Goal: Information Seeking & Learning: Check status

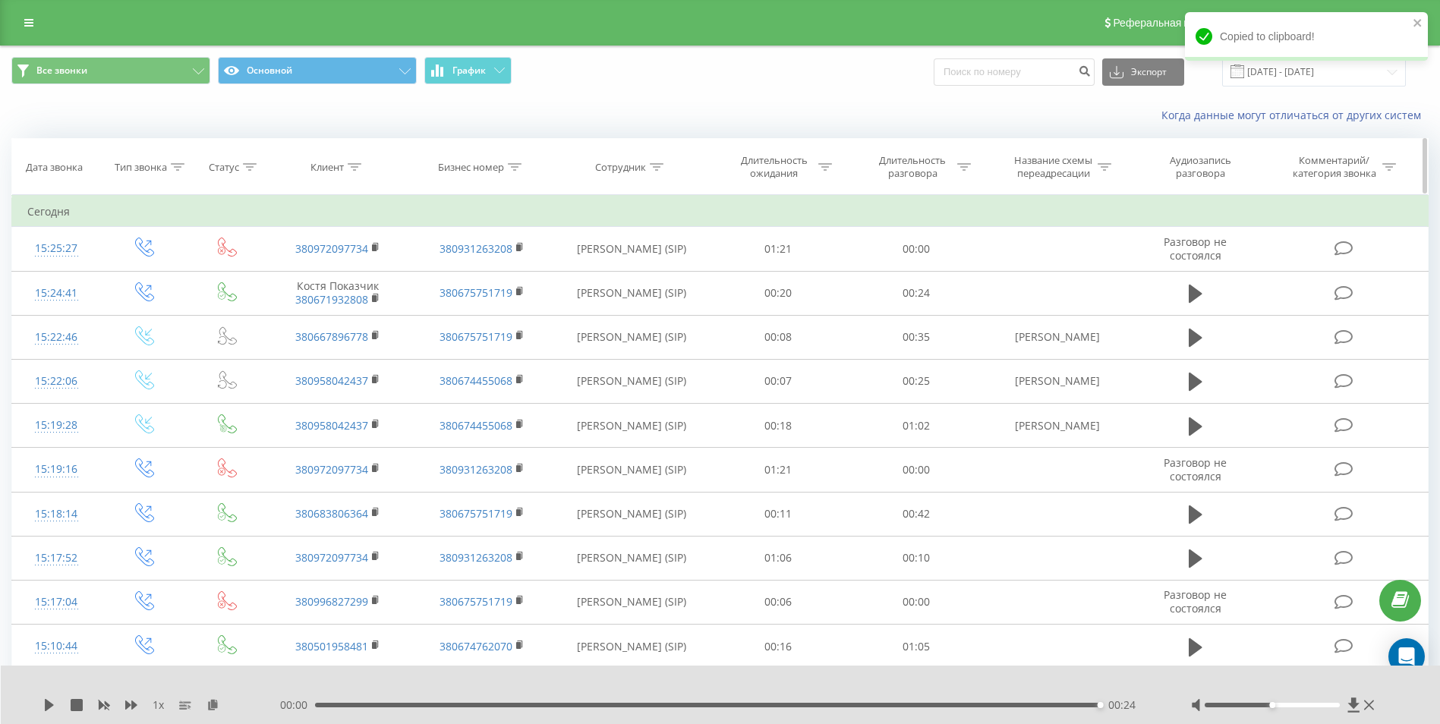
click at [518, 163] on icon at bounding box center [516, 167] width 14 height 8
click at [587, 176] on th "Сотрудник" at bounding box center [631, 167] width 155 height 56
click at [655, 166] on icon at bounding box center [657, 167] width 14 height 8
click at [640, 270] on input "text" at bounding box center [632, 276] width 134 height 27
type input "[PERSON_NAME]"
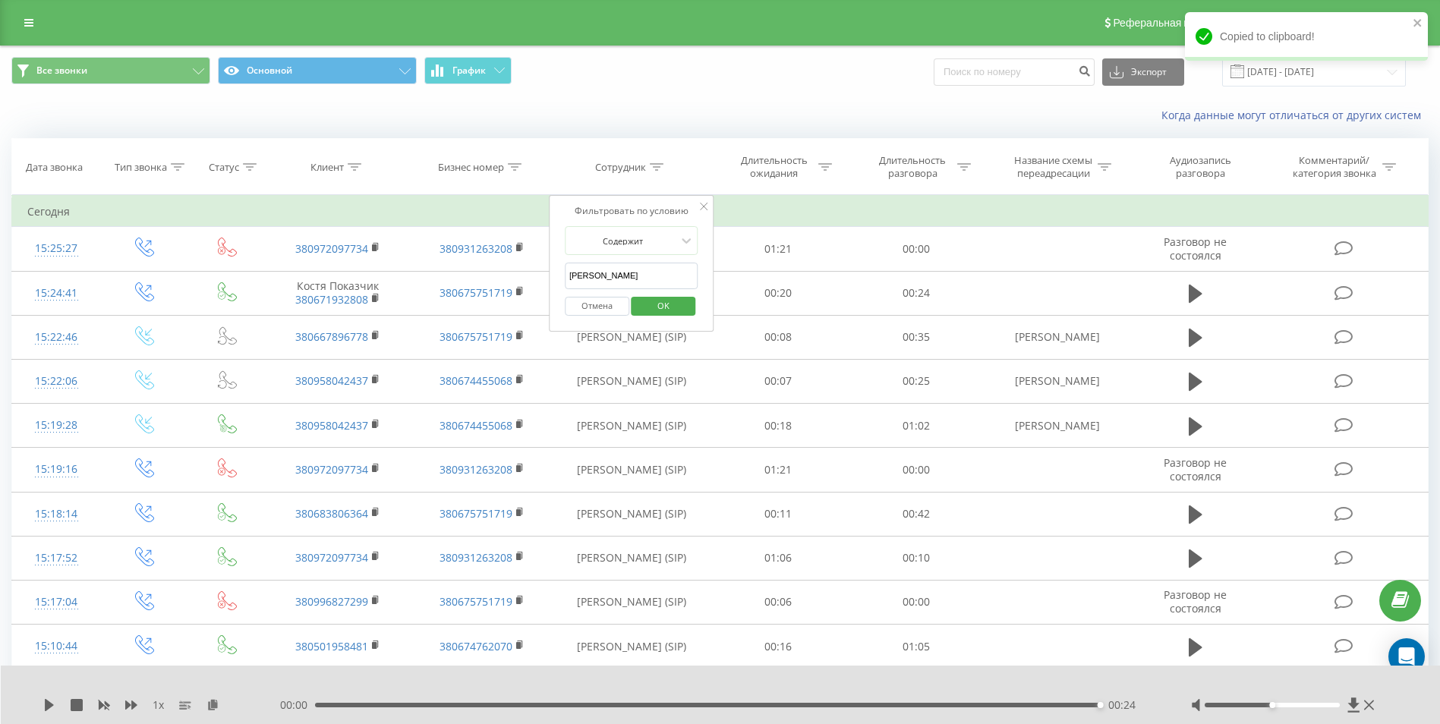
click at [664, 300] on span "OK" at bounding box center [663, 306] width 43 height 24
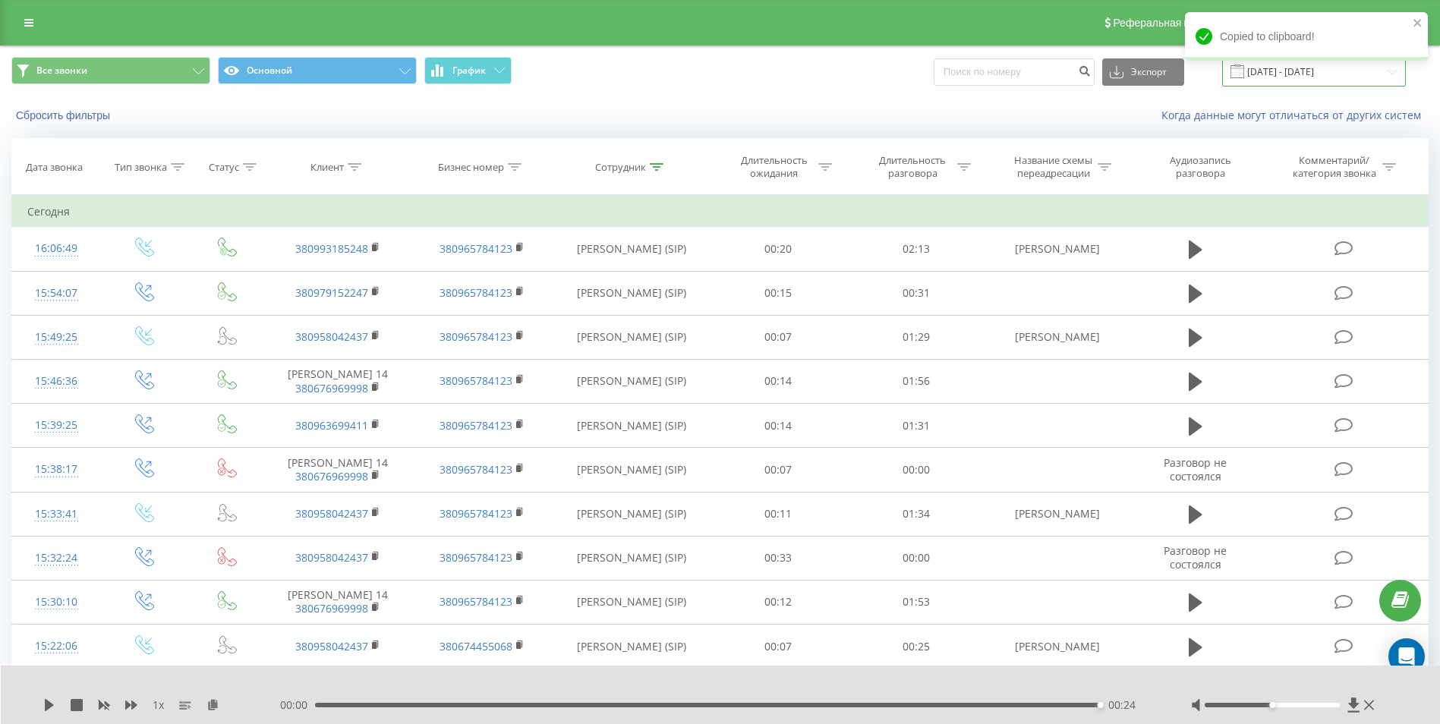
click at [1285, 77] on input "[DATE] - [DATE]" at bounding box center [1314, 72] width 184 height 30
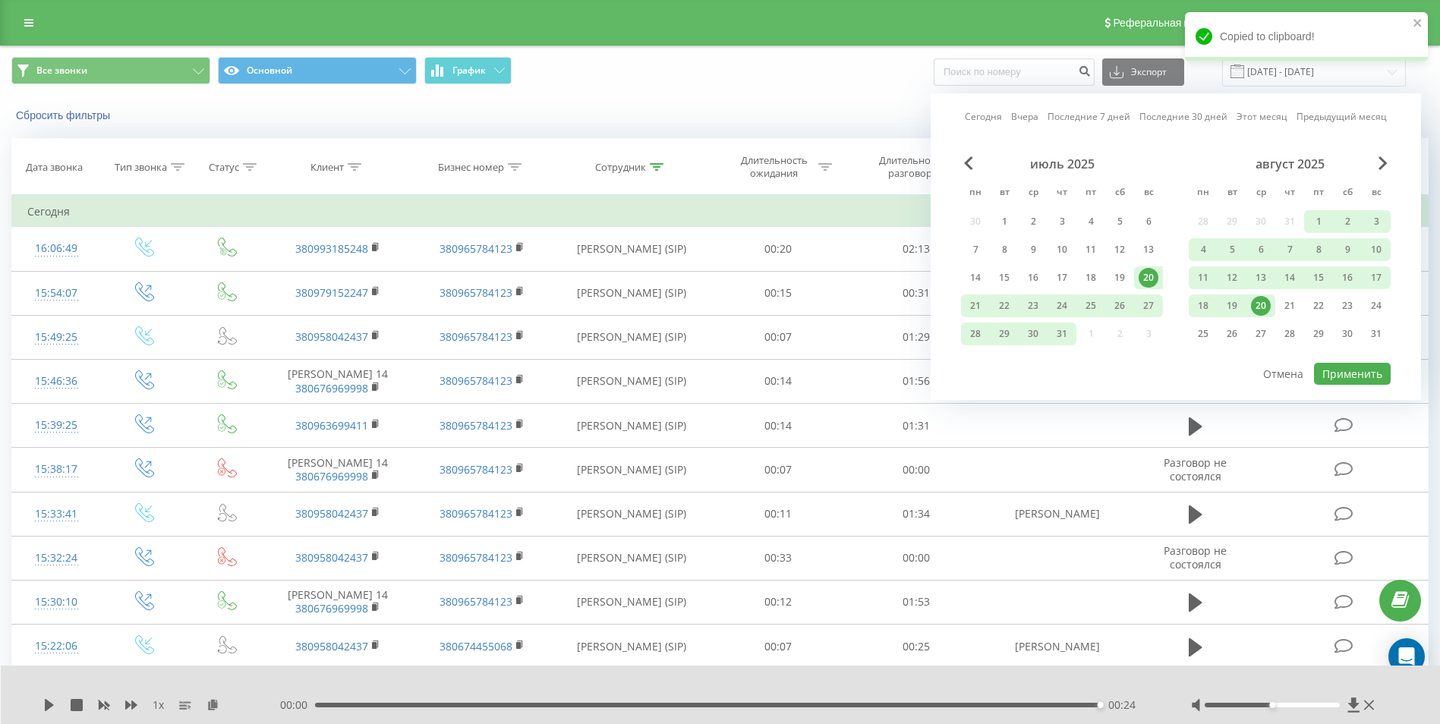
click at [1254, 308] on div "20" at bounding box center [1261, 306] width 20 height 20
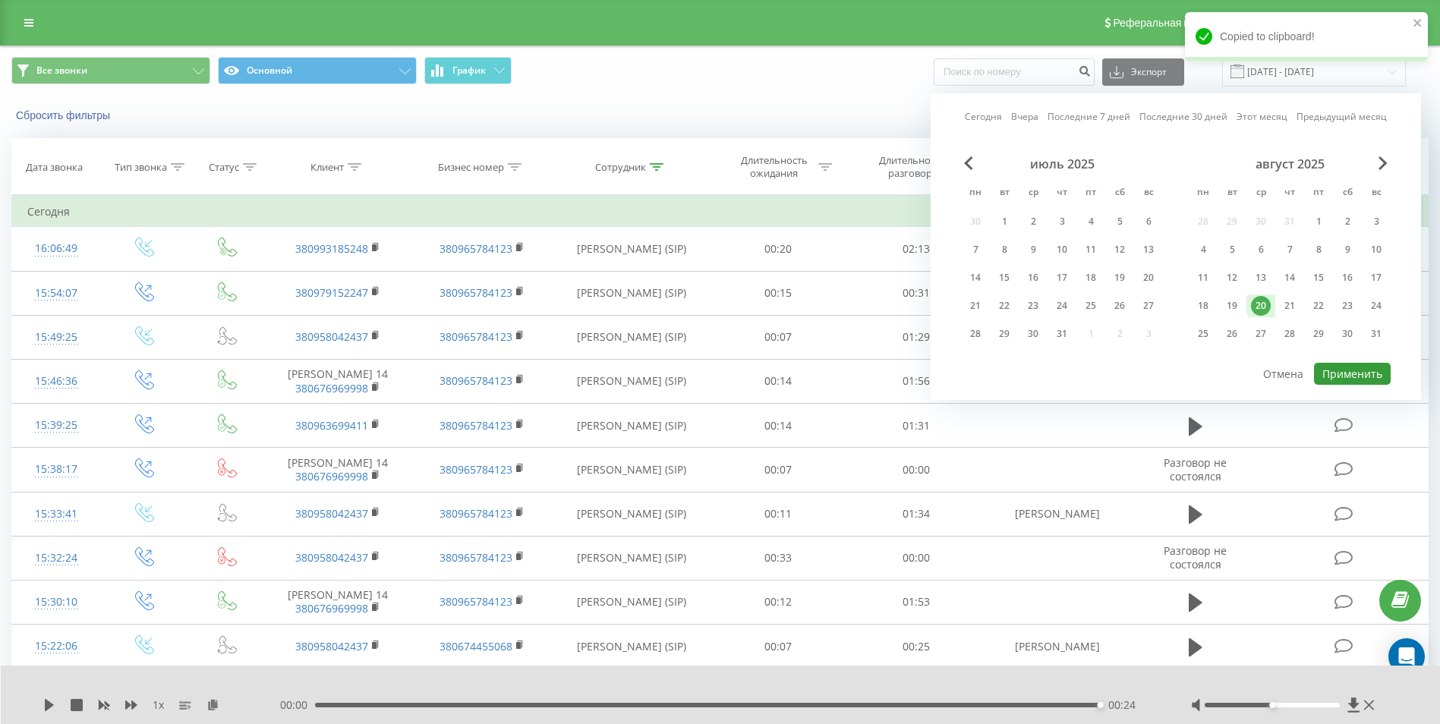
click at [1364, 370] on button "Применить" at bounding box center [1352, 374] width 77 height 22
type input "[DATE] - [DATE]"
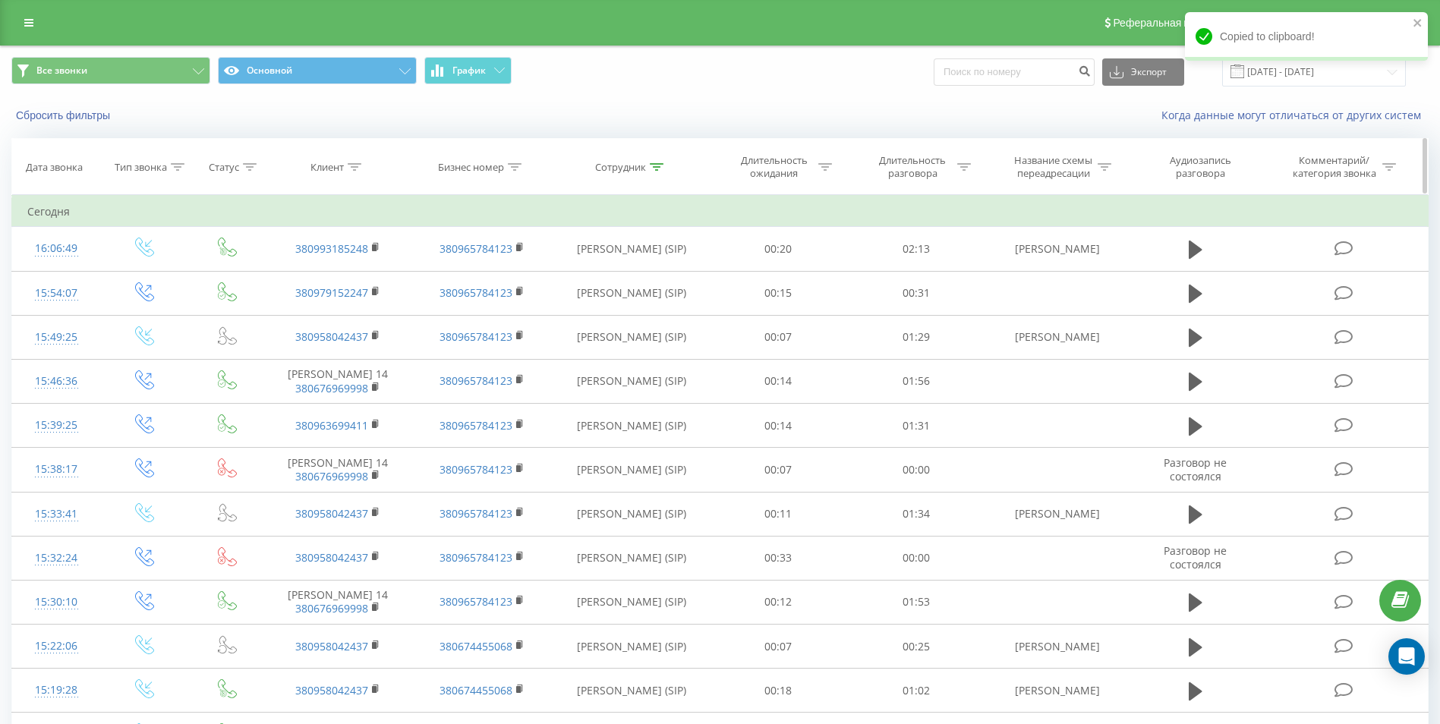
click at [656, 169] on icon at bounding box center [657, 167] width 14 height 8
click at [642, 277] on input "[PERSON_NAME]" at bounding box center [632, 276] width 134 height 27
type input "Г"
click at [673, 304] on span "OK" at bounding box center [663, 306] width 43 height 24
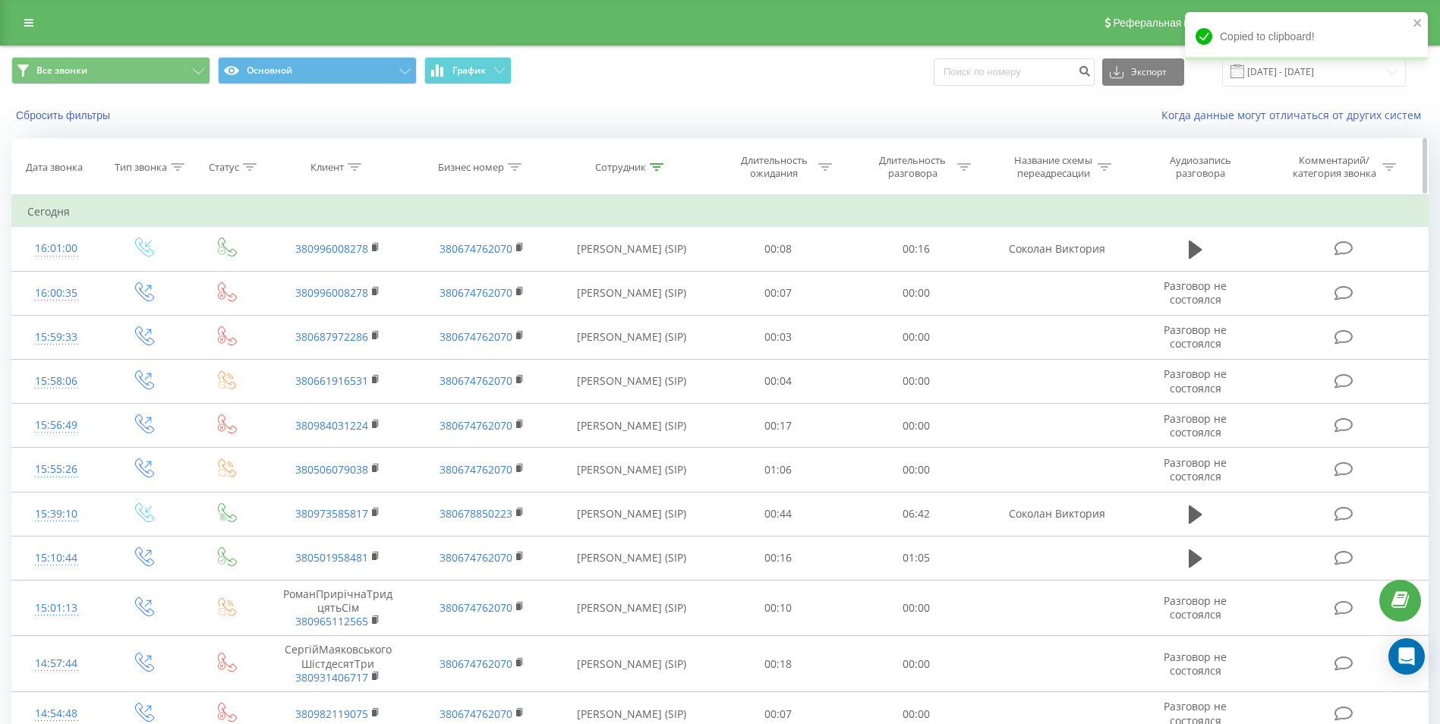
click at [656, 166] on icon at bounding box center [657, 167] width 14 height 8
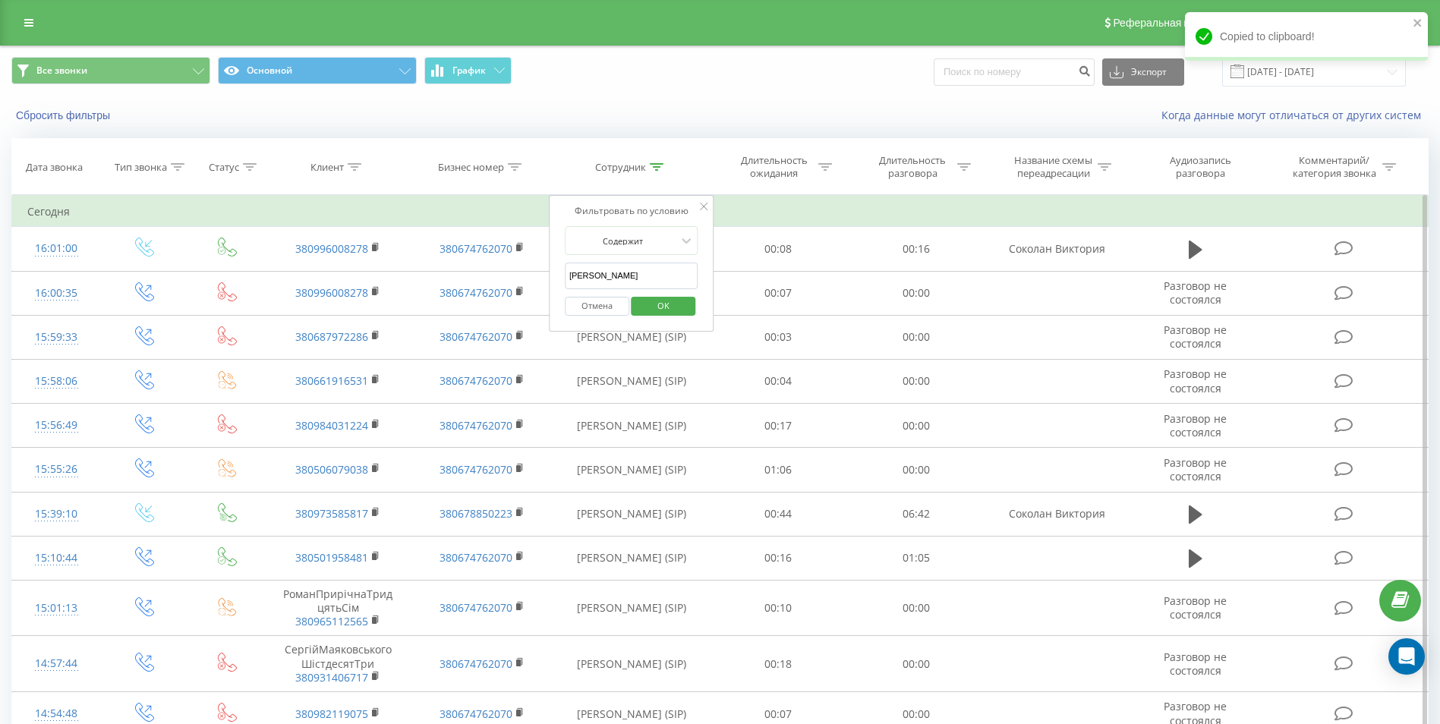
click at [643, 280] on input "[PERSON_NAME]" at bounding box center [632, 276] width 134 height 27
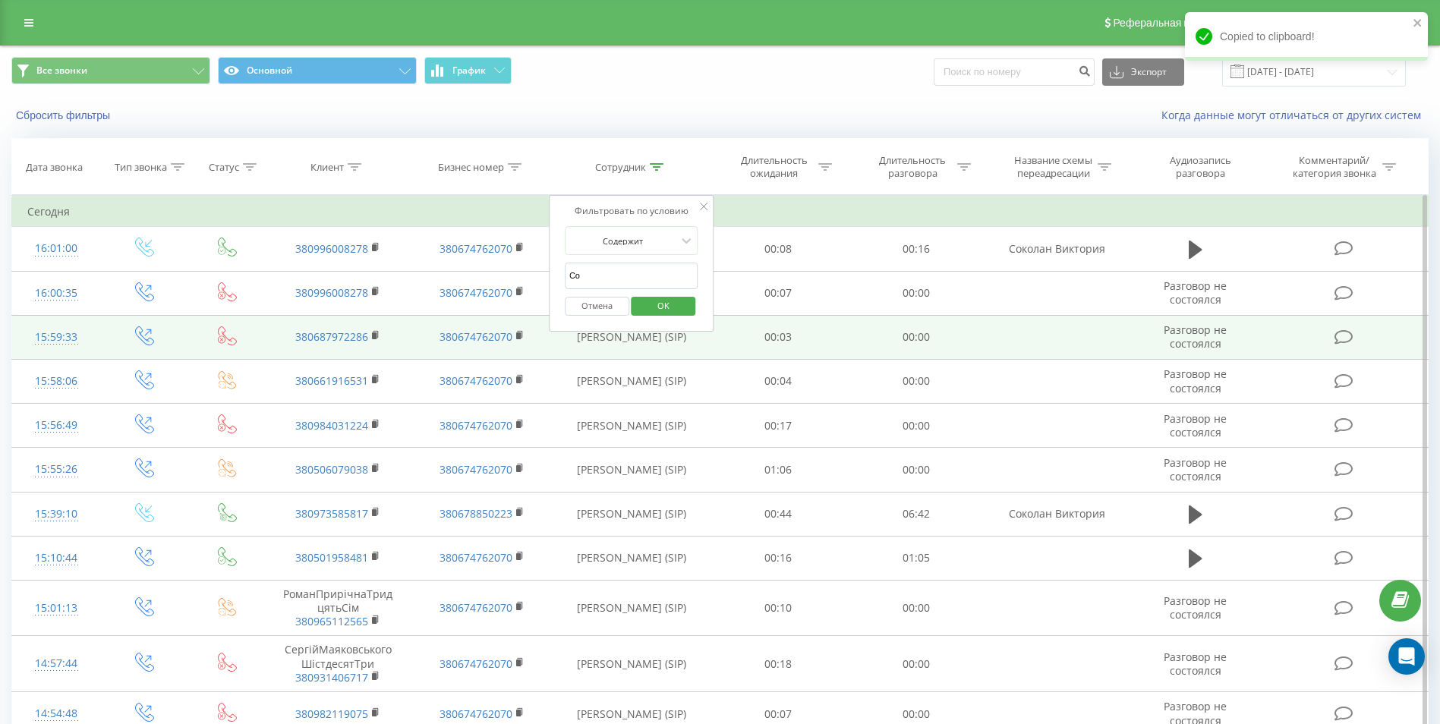
type input "С"
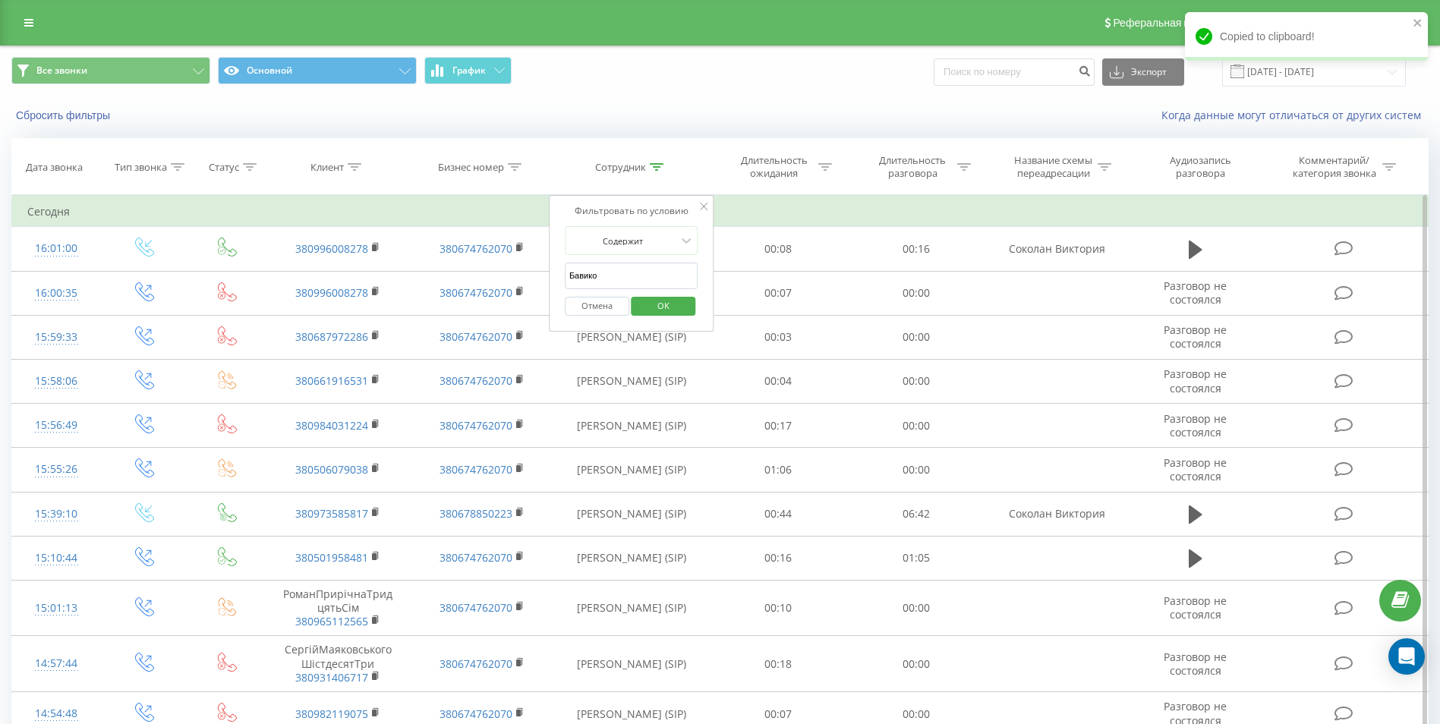
click at [667, 304] on span "OK" at bounding box center [663, 306] width 43 height 24
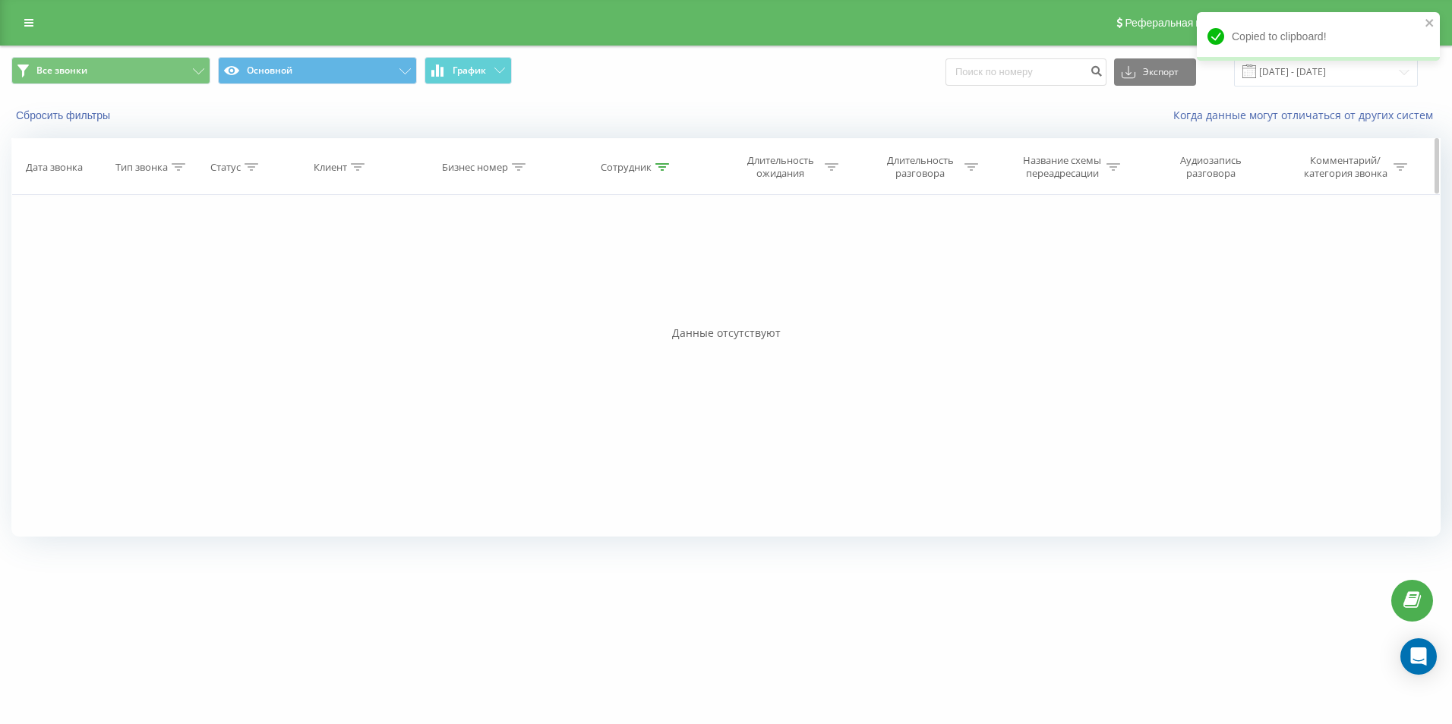
click at [663, 167] on icon at bounding box center [662, 167] width 14 height 8
click at [605, 275] on input "Бавико" at bounding box center [637, 276] width 134 height 27
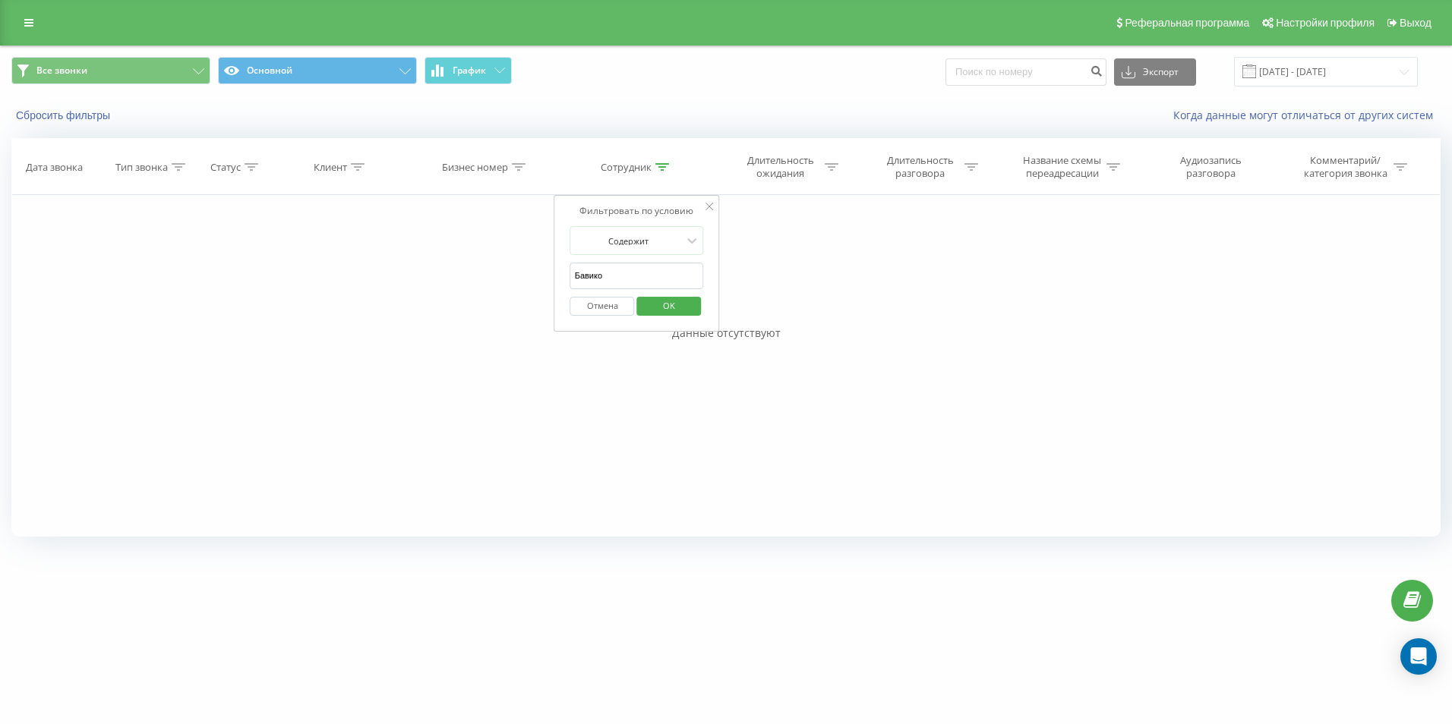
click at [659, 307] on span "OK" at bounding box center [669, 306] width 43 height 24
click at [660, 163] on icon at bounding box center [662, 167] width 14 height 8
click at [630, 277] on input "Бавико" at bounding box center [637, 276] width 134 height 27
type input "Б"
click at [711, 205] on icon at bounding box center [709, 207] width 8 height 8
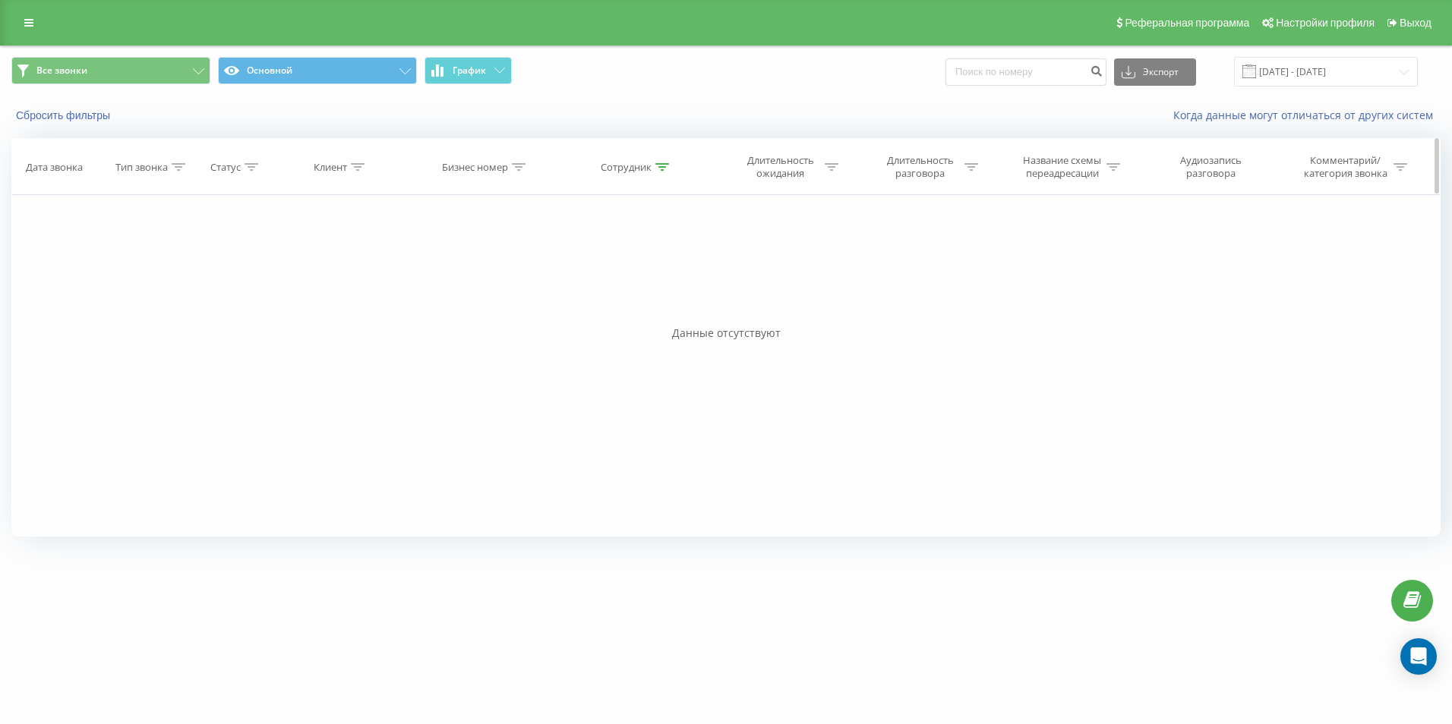
click at [662, 166] on icon at bounding box center [662, 167] width 14 height 8
click at [609, 309] on button "Отмена" at bounding box center [602, 306] width 65 height 19
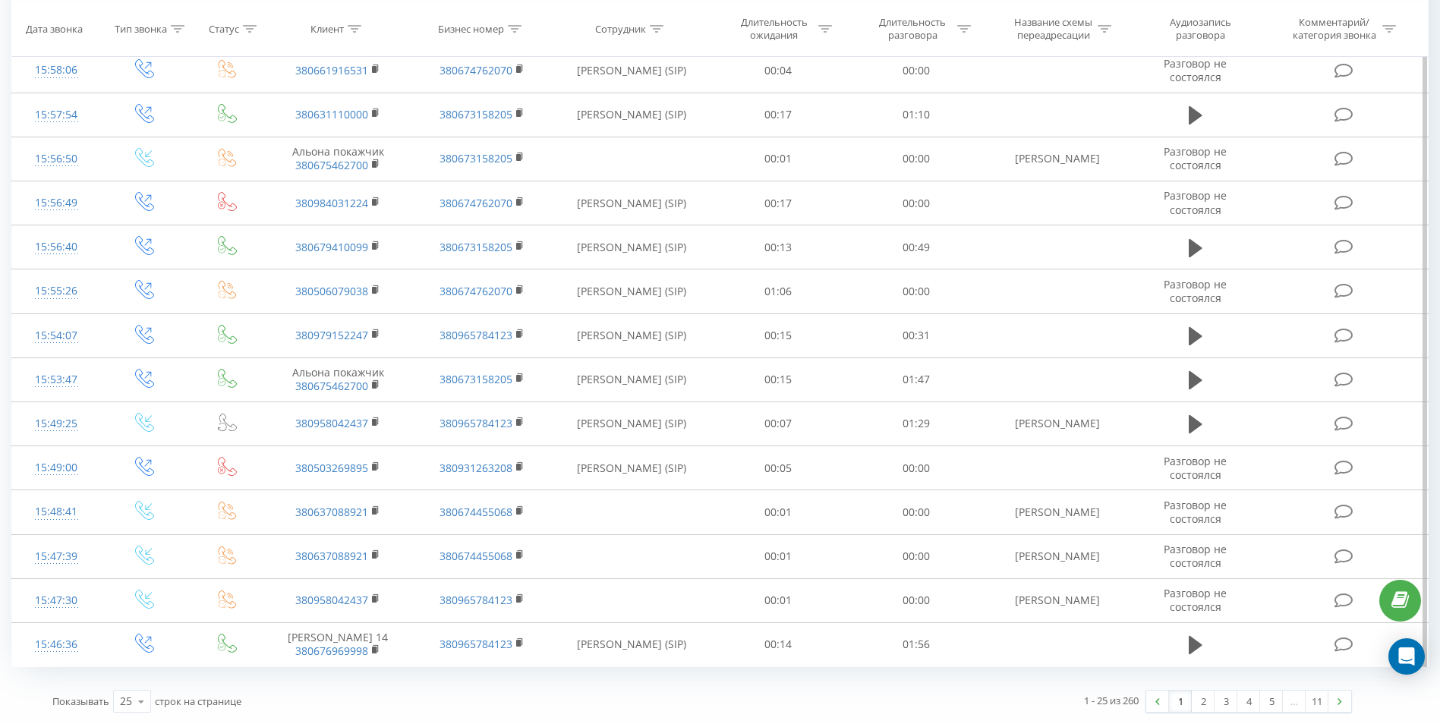
scroll to position [688, 0]
click at [1200, 701] on link "2" at bounding box center [1203, 701] width 23 height 21
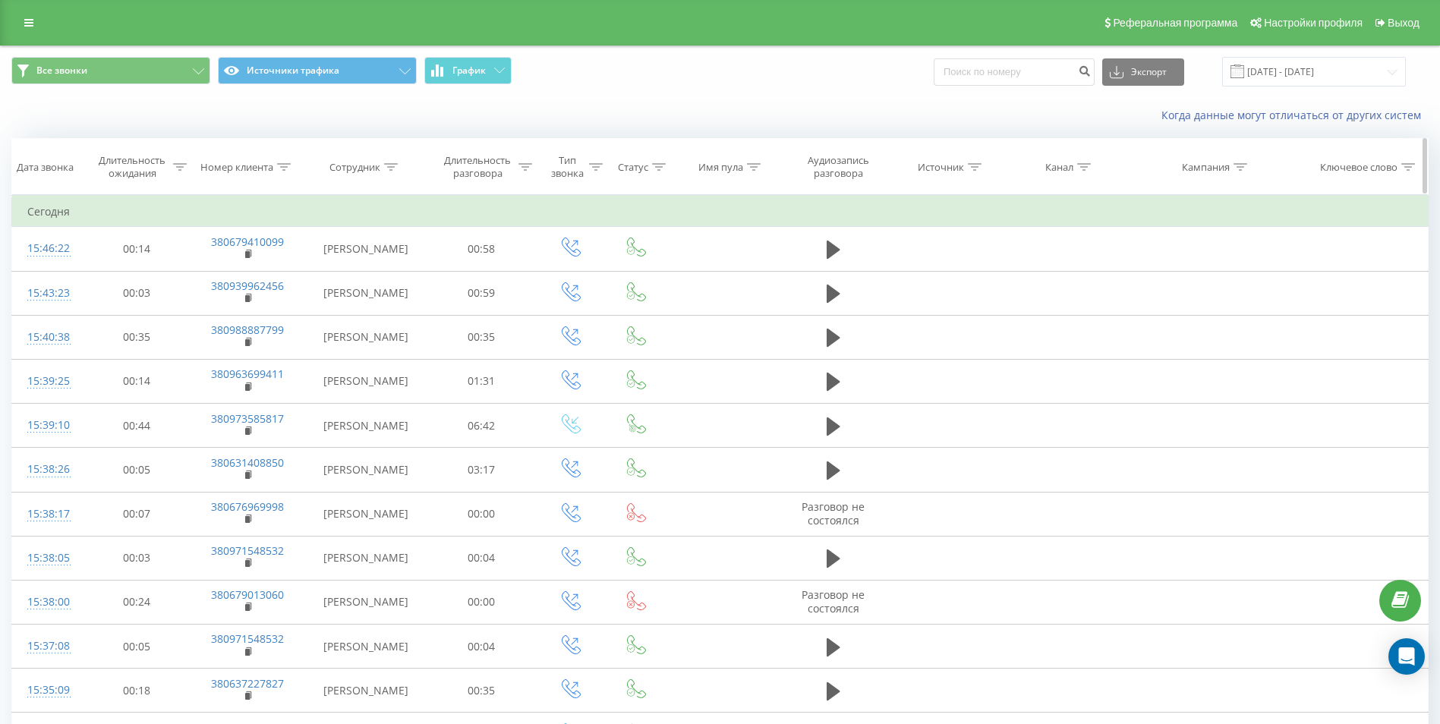
click at [390, 166] on icon at bounding box center [391, 167] width 14 height 8
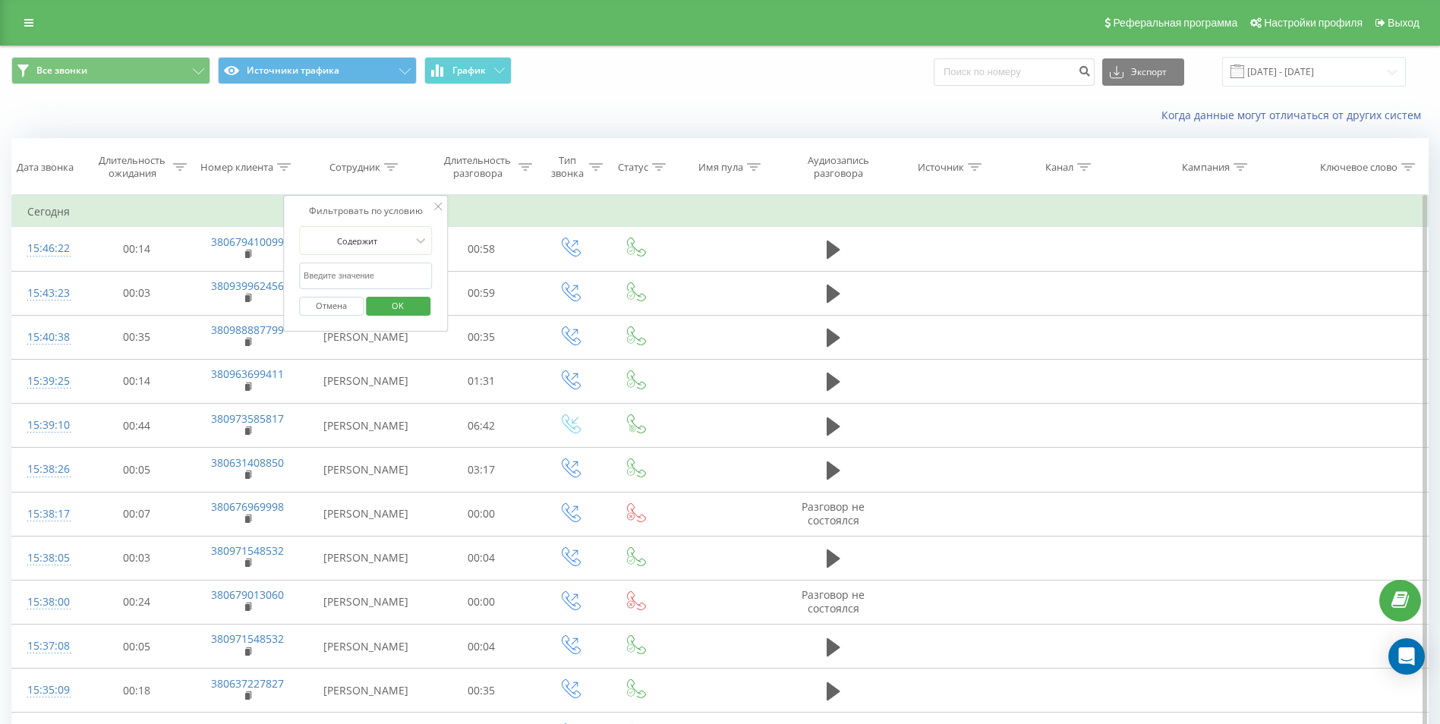
click at [386, 268] on input "text" at bounding box center [366, 276] width 134 height 27
click at [386, 268] on input "Ба" at bounding box center [366, 276] width 134 height 27
click at [410, 303] on span "OK" at bounding box center [398, 306] width 43 height 24
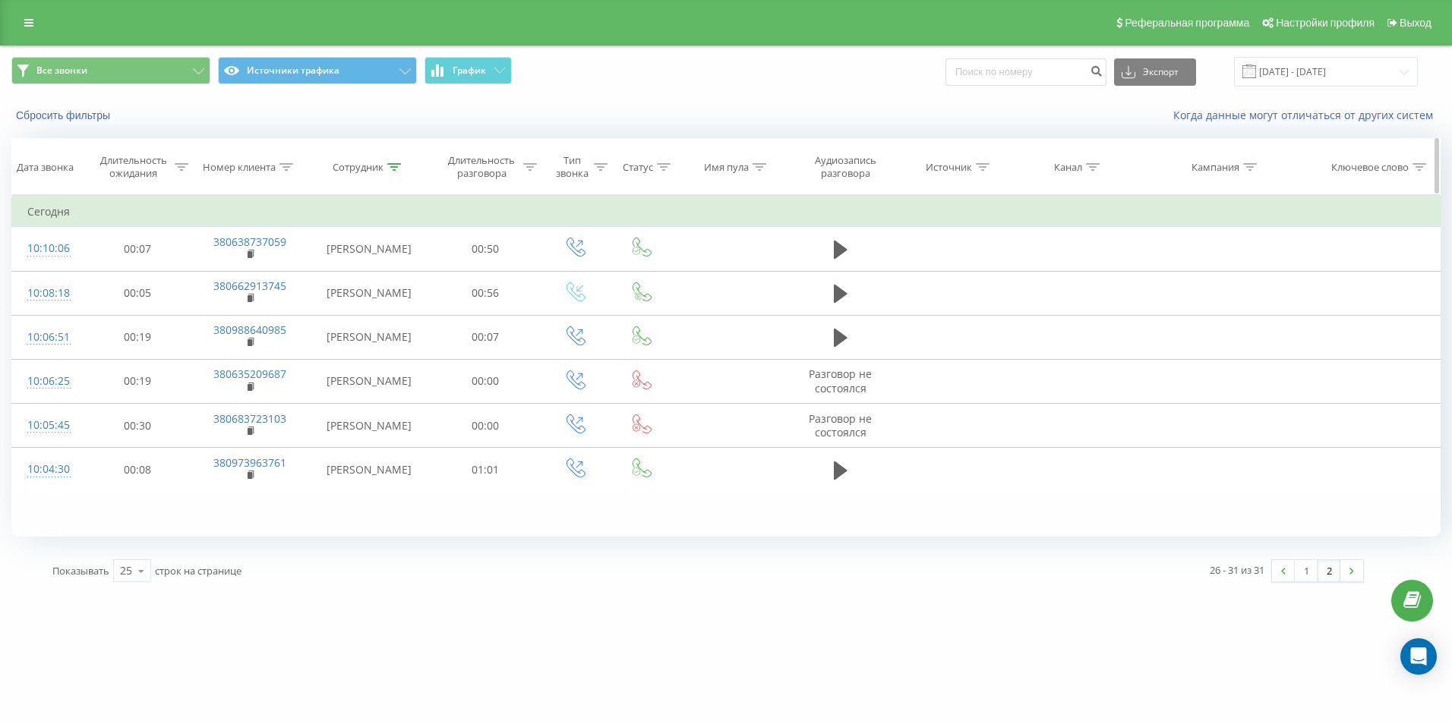
click at [396, 171] on div at bounding box center [394, 167] width 14 height 13
click at [392, 271] on input "[PERSON_NAME]" at bounding box center [369, 276] width 134 height 27
type input "Б"
type input "[PERSON_NAME]"
click at [389, 306] on span "OK" at bounding box center [401, 306] width 43 height 24
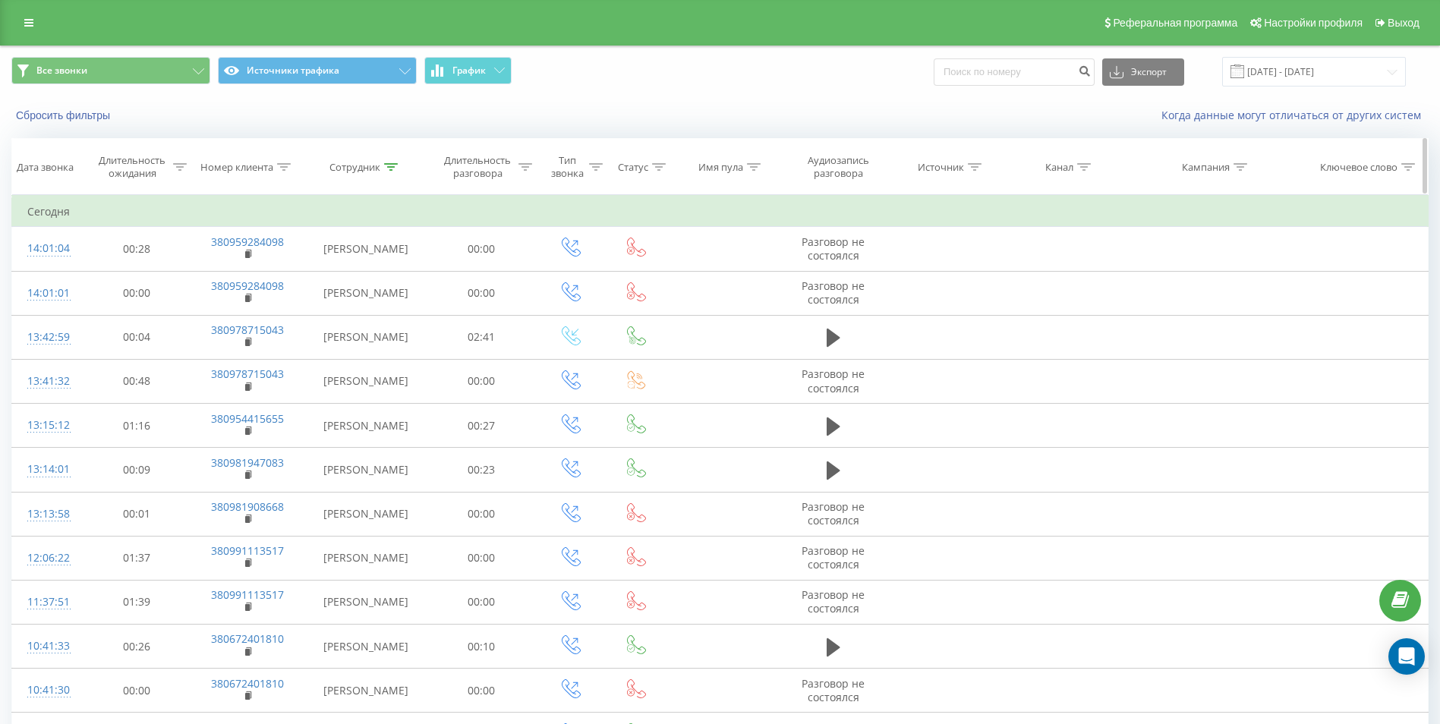
click at [394, 166] on icon at bounding box center [391, 167] width 14 height 8
click at [355, 301] on button "Отмена" at bounding box center [331, 306] width 65 height 19
